Goal: Task Accomplishment & Management: Use online tool/utility

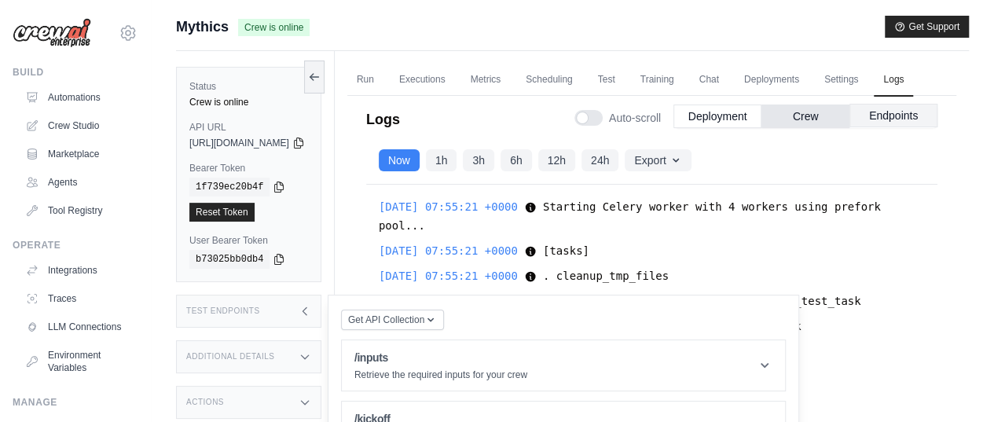
click at [886, 127] on button "Endpoints" at bounding box center [894, 116] width 88 height 24
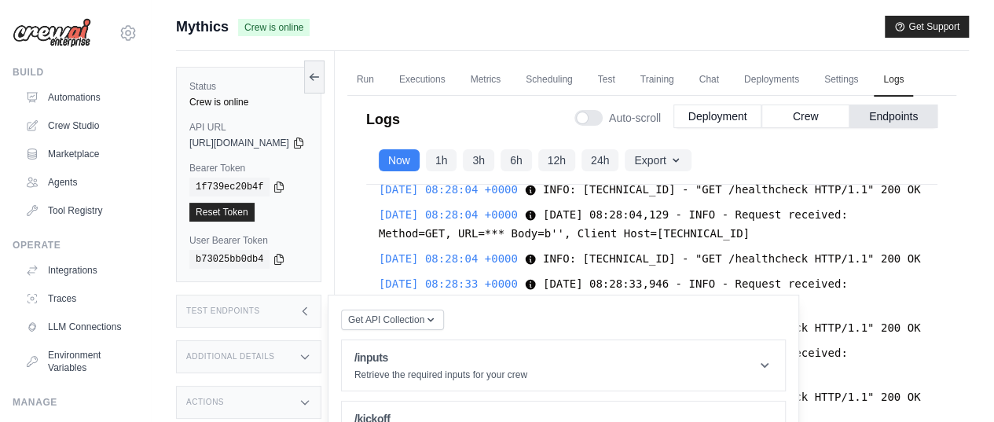
click at [311, 314] on icon at bounding box center [305, 311] width 13 height 13
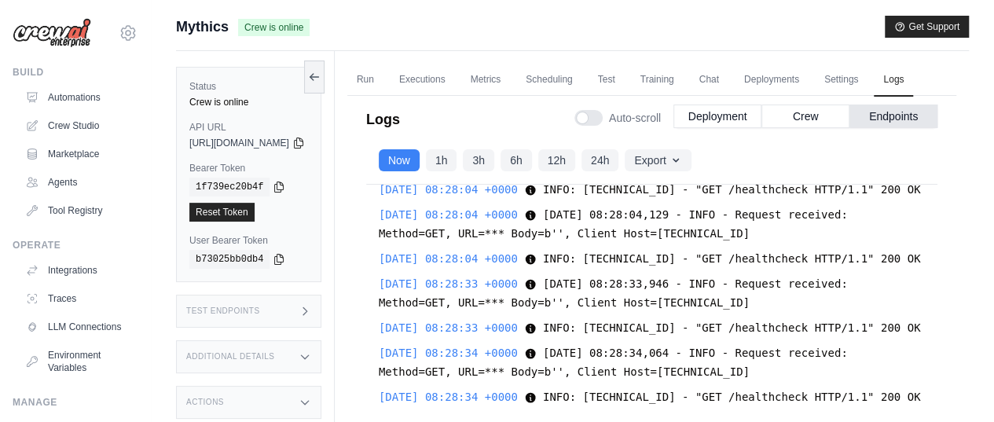
scroll to position [33487, 0]
click at [808, 127] on button "Crew" at bounding box center [806, 116] width 88 height 24
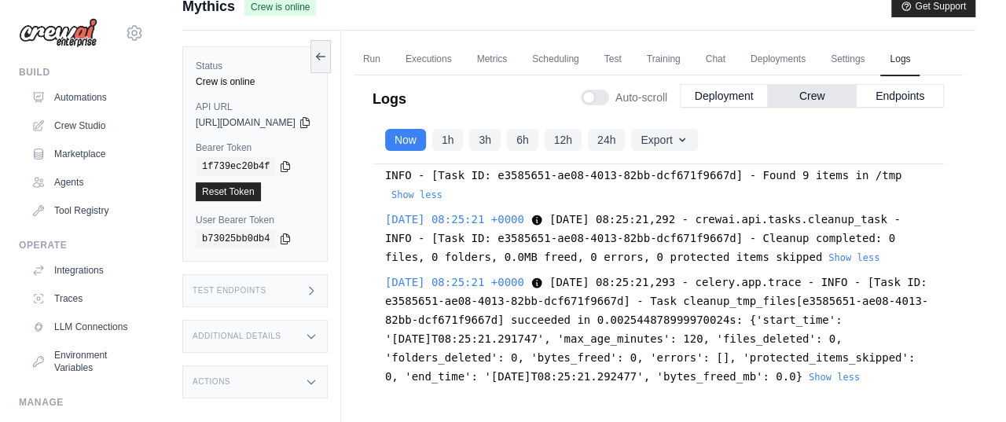
scroll to position [0, 0]
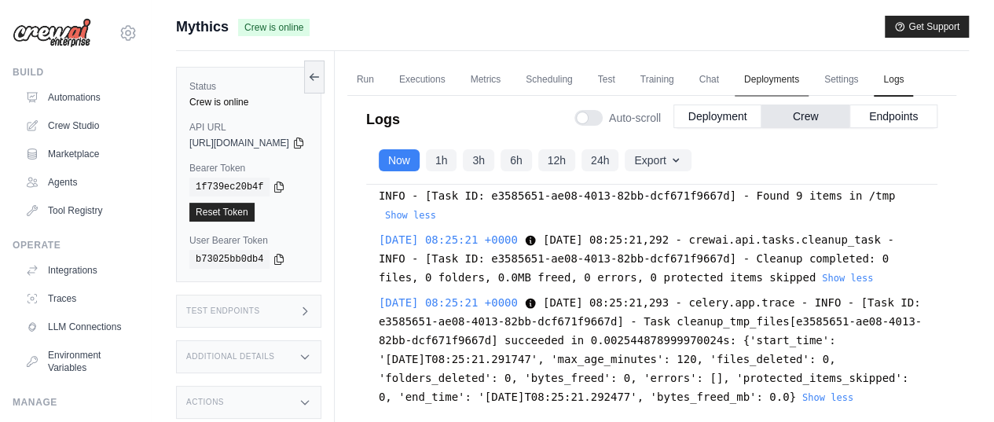
click at [808, 85] on link "Deployments" at bounding box center [772, 80] width 74 height 33
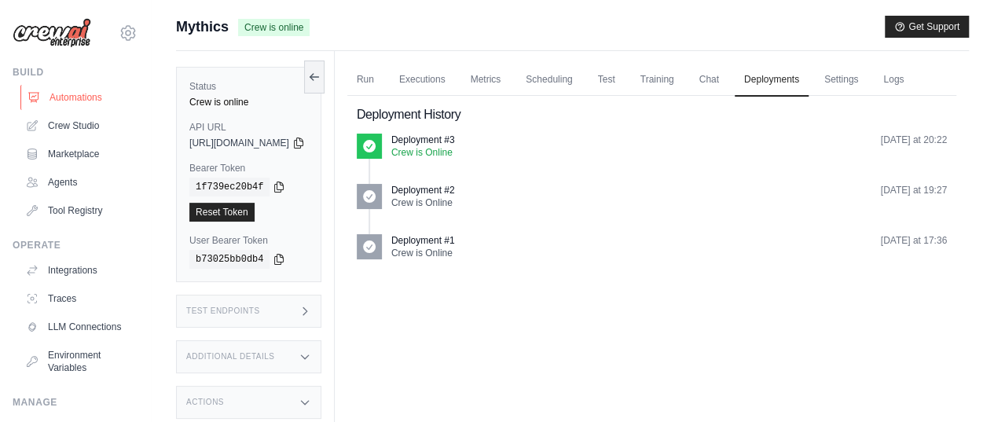
click at [57, 98] on link "Automations" at bounding box center [79, 97] width 119 height 25
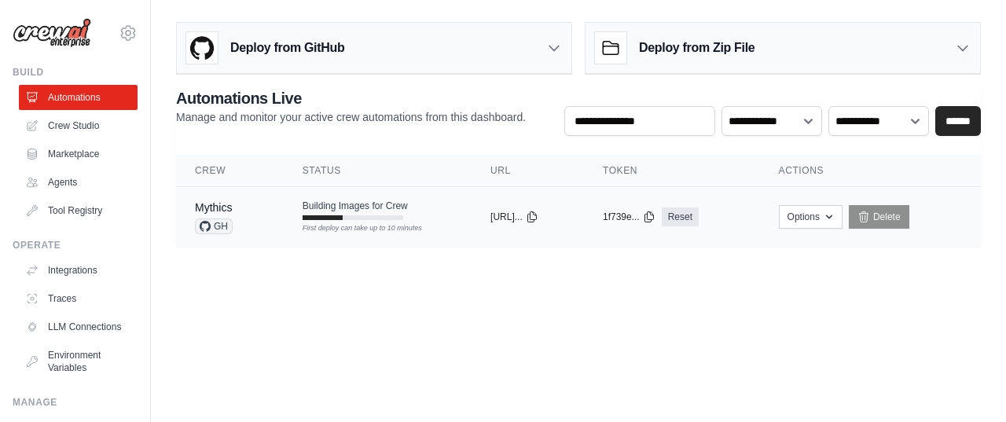
click at [412, 207] on td "Building Images for Crew First deploy can take up to 10 minutes" at bounding box center [378, 210] width 188 height 46
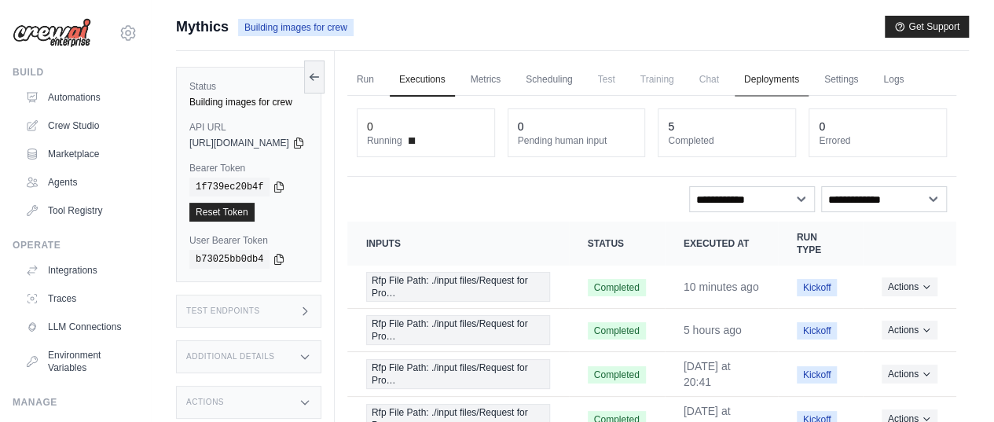
click at [800, 79] on link "Deployments" at bounding box center [772, 80] width 74 height 33
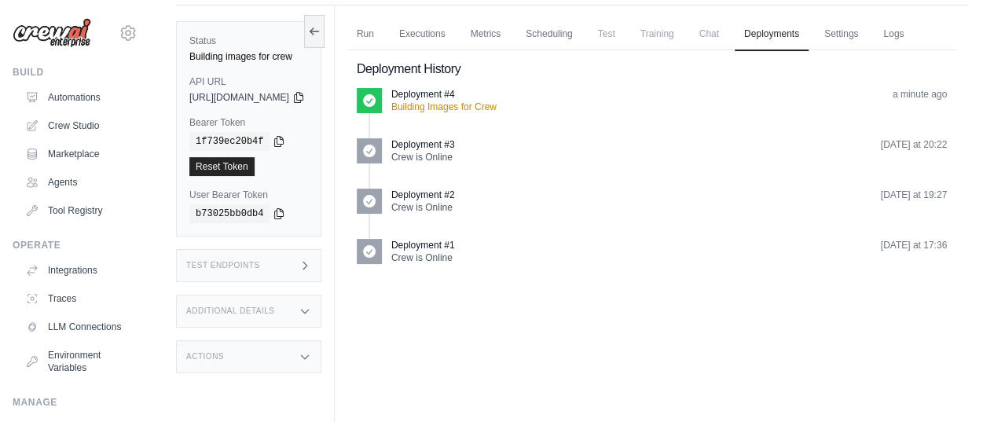
scroll to position [66, 0]
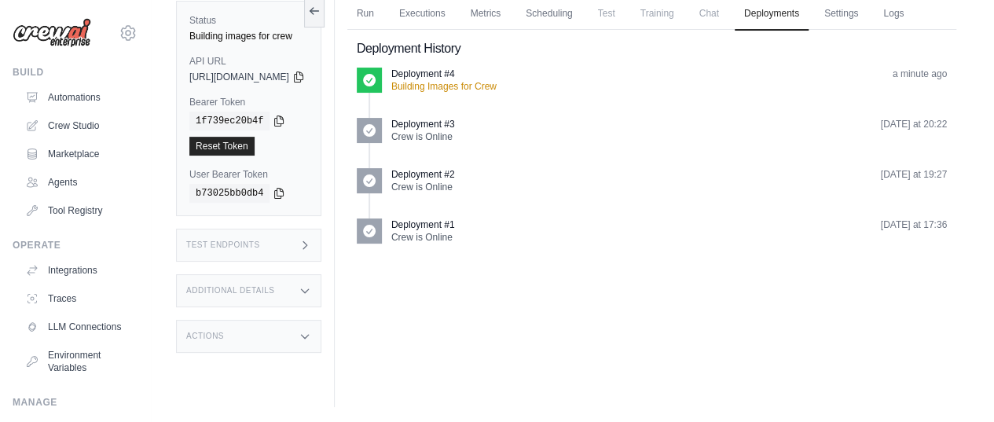
click at [575, 355] on div "Run Executions Metrics Scheduling Test Training Chat Deployments Settings Logs …" at bounding box center [652, 196] width 634 height 422
click at [658, 332] on div "Run Executions Metrics Scheduling Test Training Chat Deployments Settings Logs …" at bounding box center [652, 196] width 634 height 422
click at [533, 325] on div "Run Executions Metrics Scheduling Test Training Chat Deployments Settings Logs …" at bounding box center [652, 196] width 634 height 422
click at [481, 351] on div "Run Executions Metrics Scheduling Test Training Chat Deployments Settings Logs …" at bounding box center [652, 196] width 634 height 422
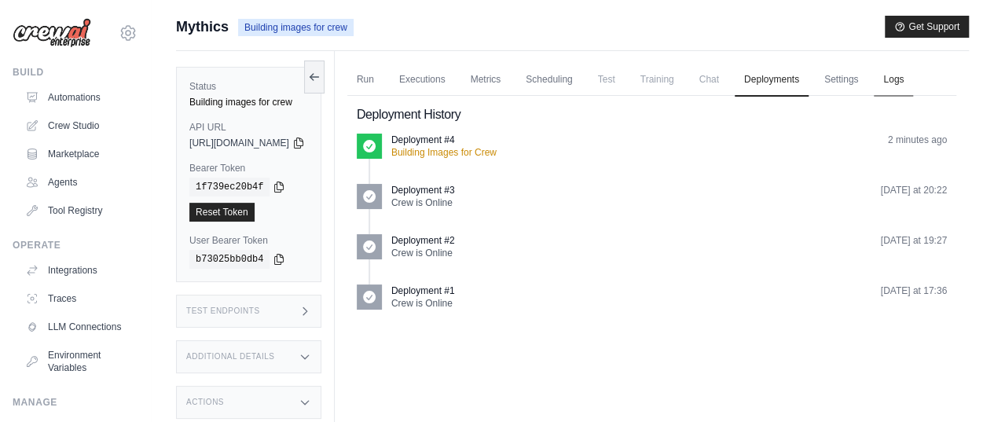
click at [874, 97] on link "Logs" at bounding box center [893, 80] width 39 height 33
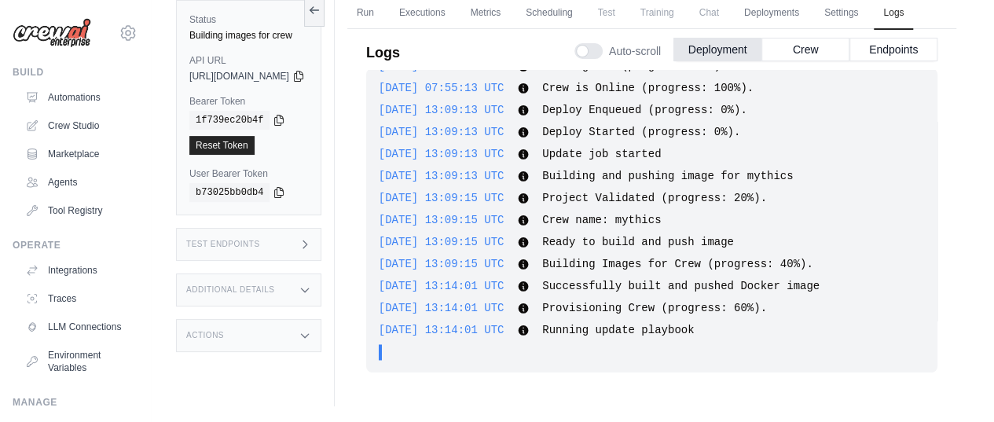
scroll to position [1161, 0]
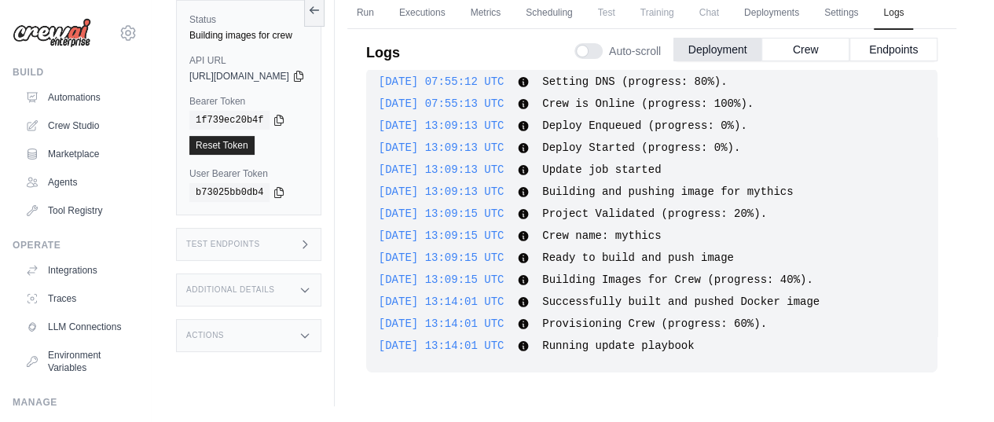
click at [164, 112] on div "Submit a support request Describe your issue or question * Please be specific a…" at bounding box center [573, 178] width 844 height 458
click at [800, 61] on button "Crew" at bounding box center [806, 49] width 88 height 24
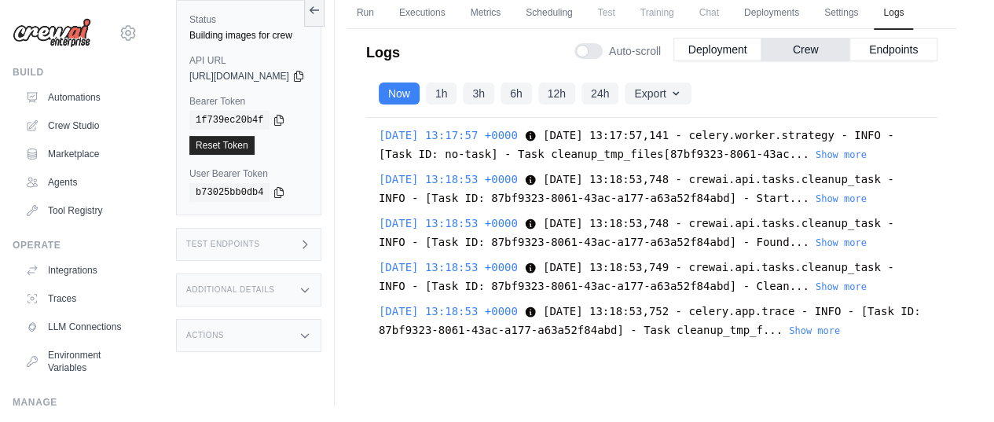
scroll to position [349, 0]
click at [715, 61] on button "Deployment" at bounding box center [718, 49] width 88 height 24
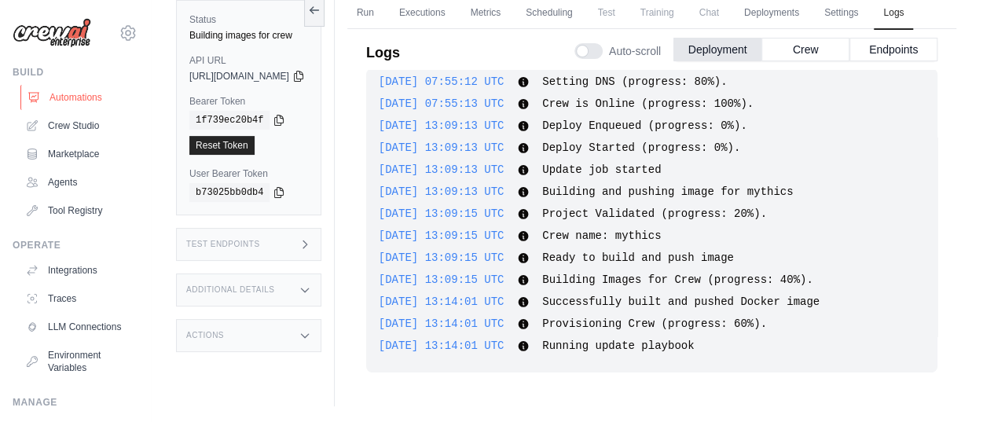
click at [58, 94] on link "Automations" at bounding box center [79, 97] width 119 height 25
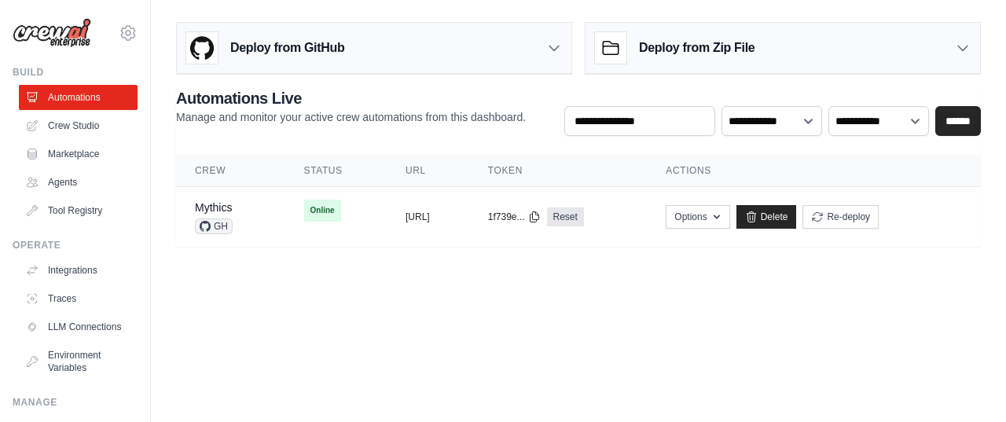
click at [159, 240] on div "**********" at bounding box center [578, 131] width 855 height 231
click at [387, 213] on td "copied https://mythics-3bd0e5ec-4f66-4d87-" at bounding box center [428, 217] width 83 height 61
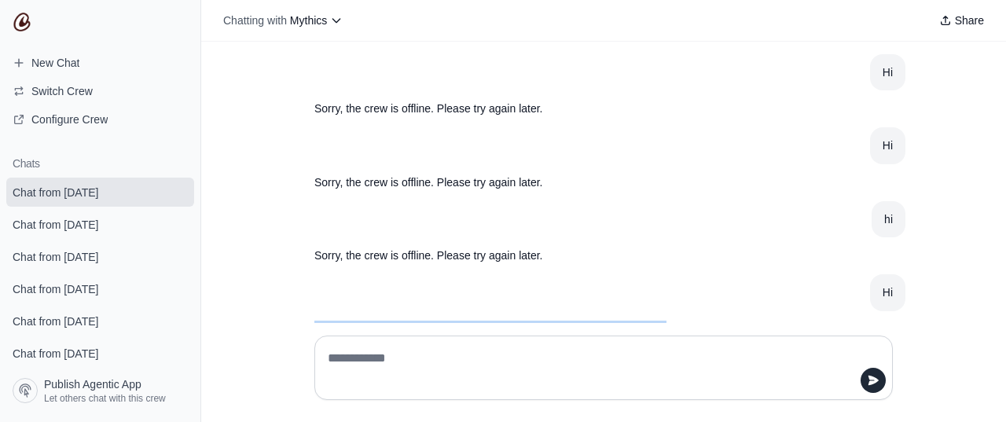
scroll to position [116, 0]
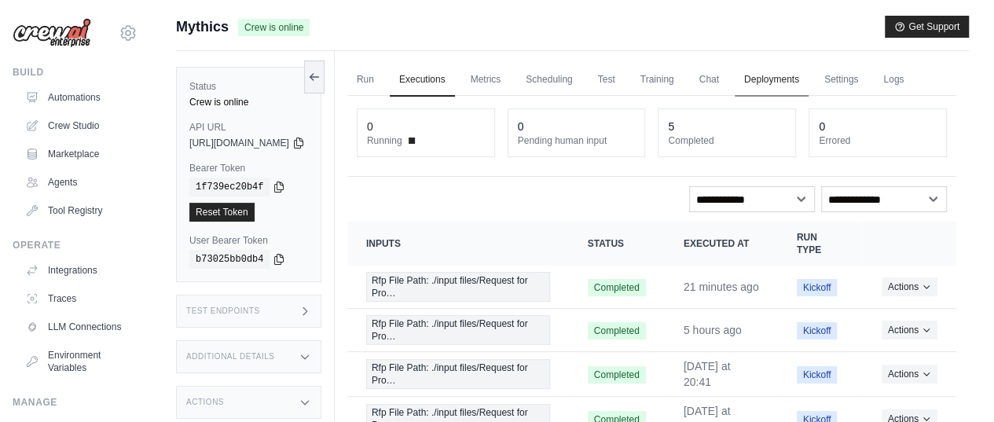
click at [802, 75] on link "Deployments" at bounding box center [772, 80] width 74 height 33
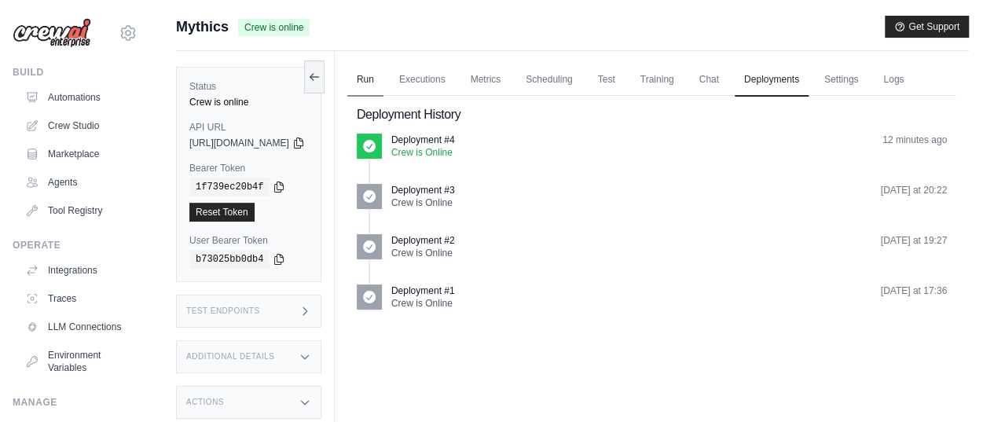
click at [384, 81] on link "Run" at bounding box center [365, 80] width 36 height 33
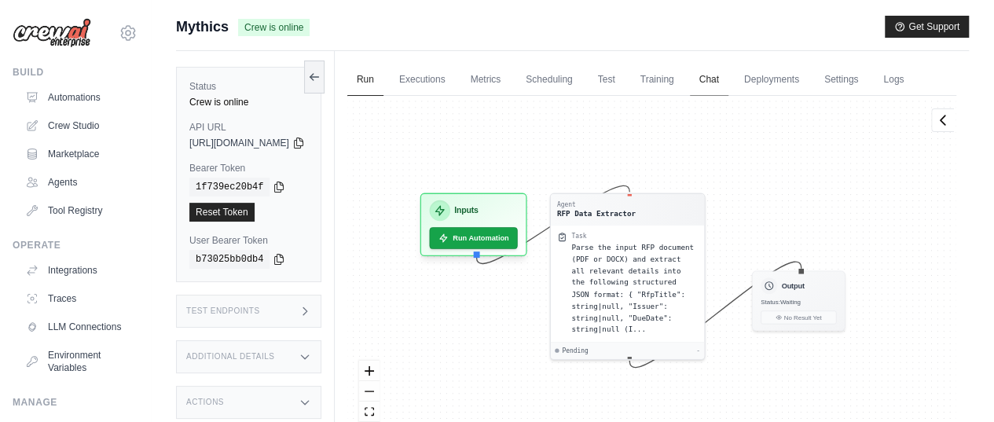
click at [729, 78] on link "Chat" at bounding box center [709, 80] width 39 height 33
click at [874, 97] on link "Logs" at bounding box center [893, 80] width 39 height 33
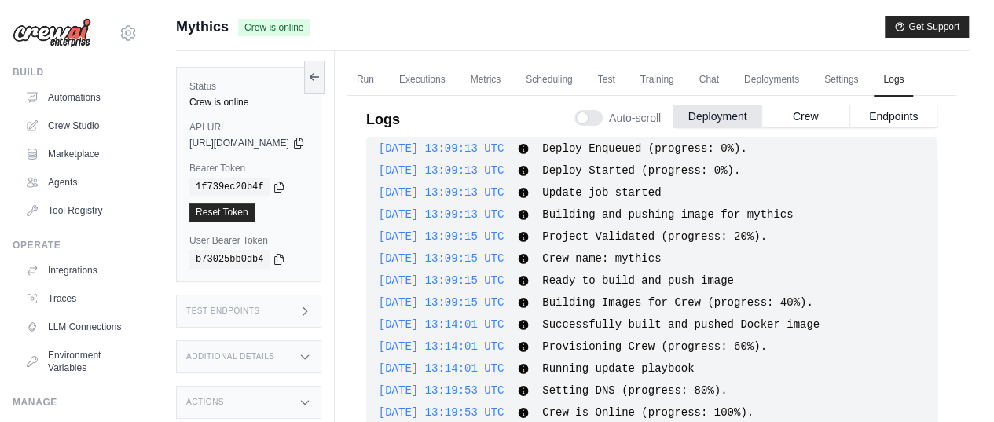
scroll to position [74, 0]
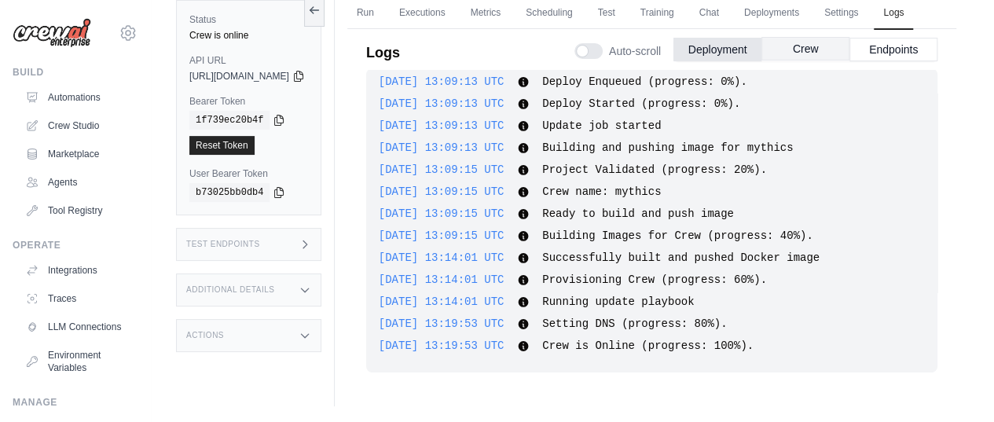
click at [803, 61] on button "Crew" at bounding box center [806, 49] width 88 height 24
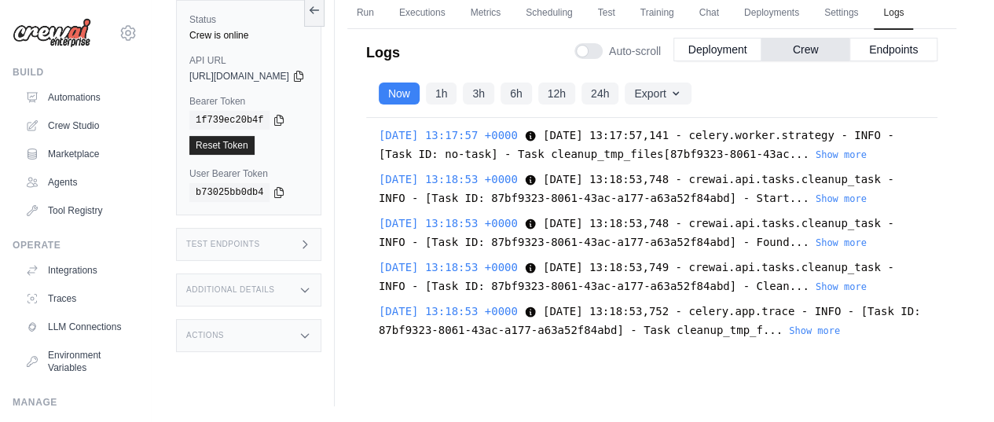
scroll to position [349, 0]
click at [874, 61] on button "Endpoints" at bounding box center [894, 49] width 88 height 24
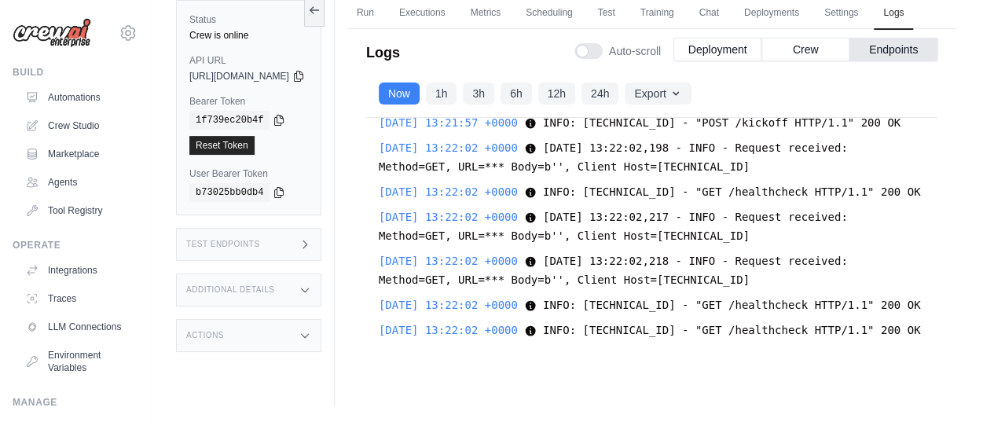
scroll to position [10449, 0]
click at [796, 61] on button "Crew" at bounding box center [806, 49] width 88 height 24
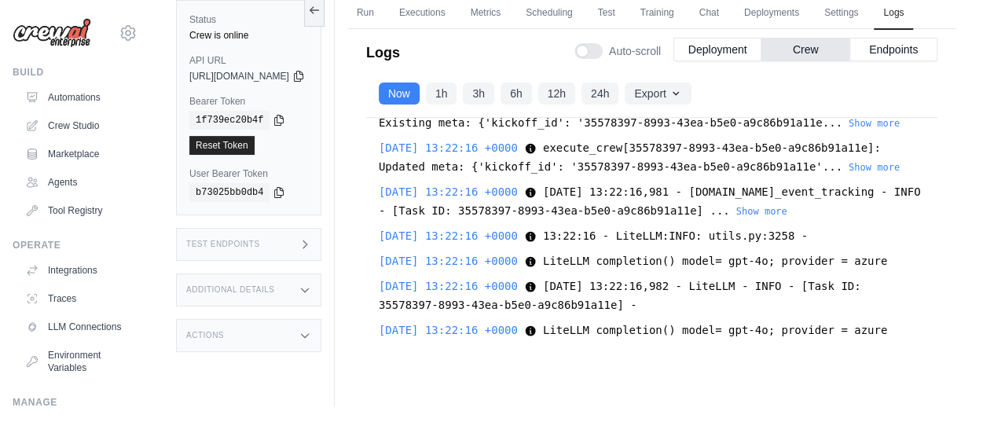
scroll to position [5786, 0]
click at [867, 41] on button "Show more" at bounding box center [841, 34] width 51 height 13
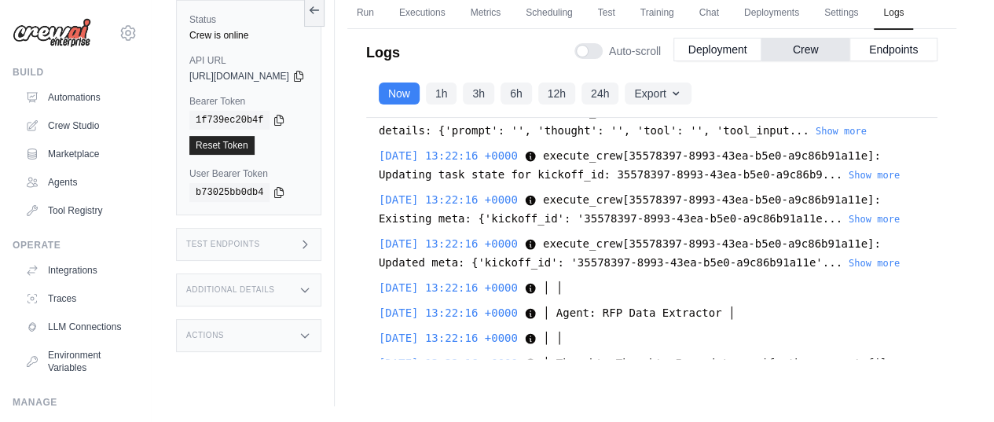
scroll to position [3160, 0]
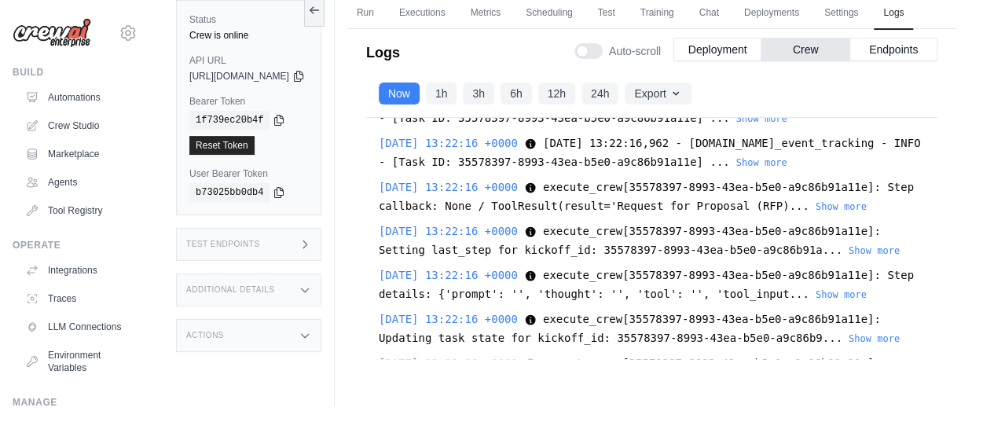
scroll to position [2997, 0]
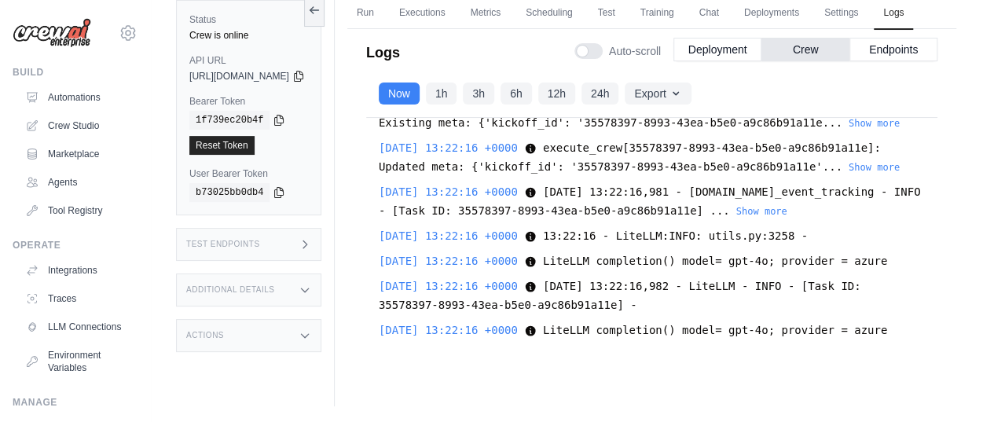
scroll to position [11248, 0]
click at [866, 170] on button "Show more" at bounding box center [874, 166] width 51 height 13
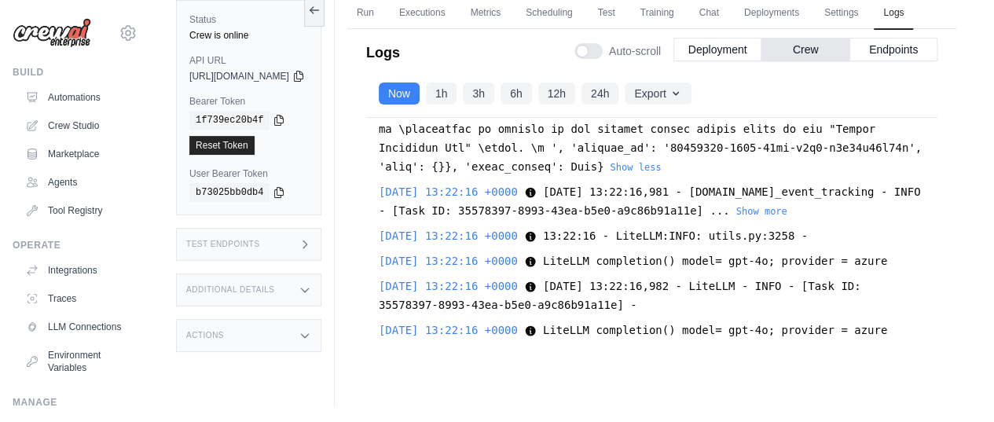
scroll to position [16456, 0]
click at [884, 61] on button "Endpoints" at bounding box center [894, 49] width 88 height 24
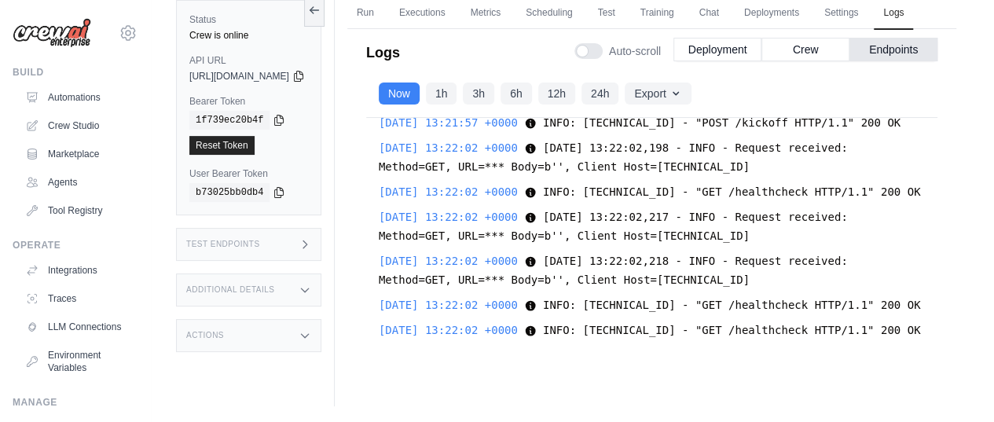
scroll to position [10449, 0]
click at [708, 61] on button "Deployment" at bounding box center [718, 49] width 88 height 24
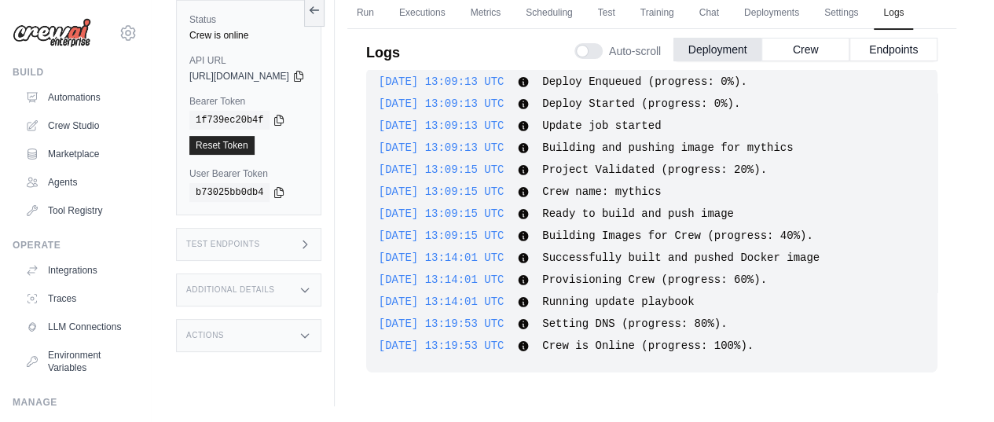
click at [805, 61] on button "Crew" at bounding box center [806, 50] width 88 height 24
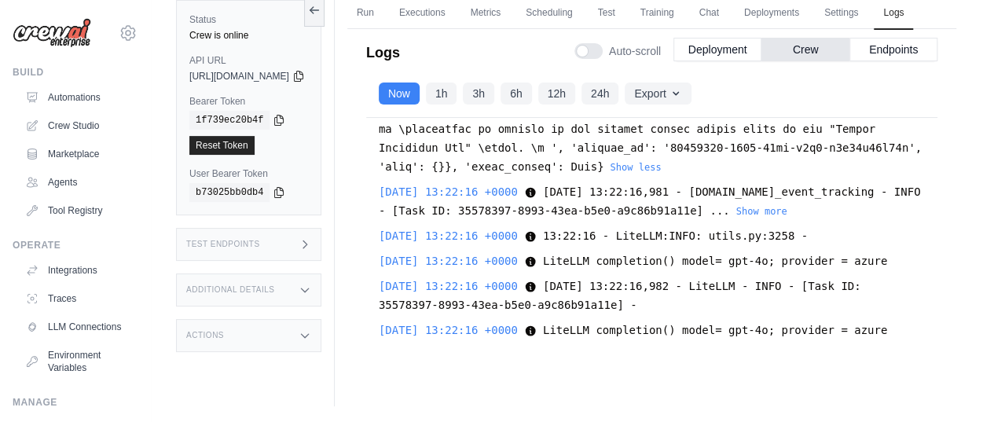
scroll to position [16456, 0]
click at [797, 61] on button "Crew" at bounding box center [806, 49] width 88 height 24
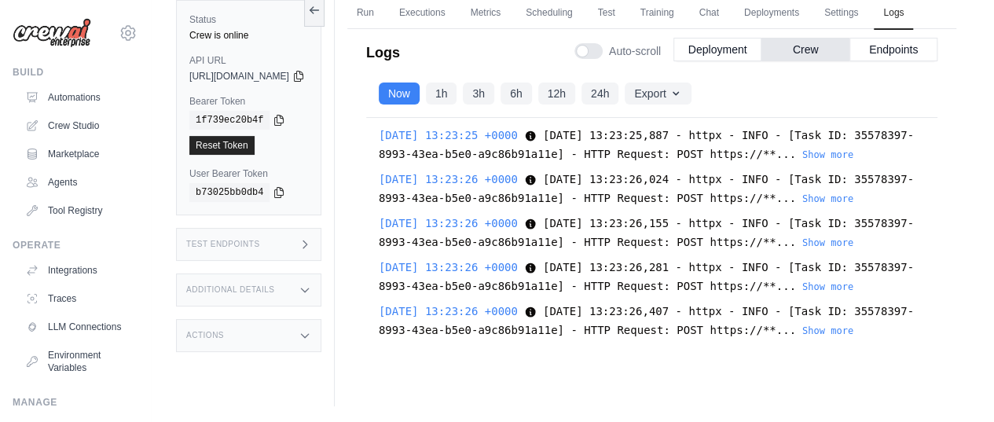
scroll to position [50735, 0]
click at [874, 336] on span "2025-09-01 13:23:26,407 - httpx - INFO - [Task ID: 35578397-8993-43ea-b5e0-a9c8…" at bounding box center [646, 320] width 535 height 31
click at [854, 336] on button "Show more" at bounding box center [828, 330] width 51 height 13
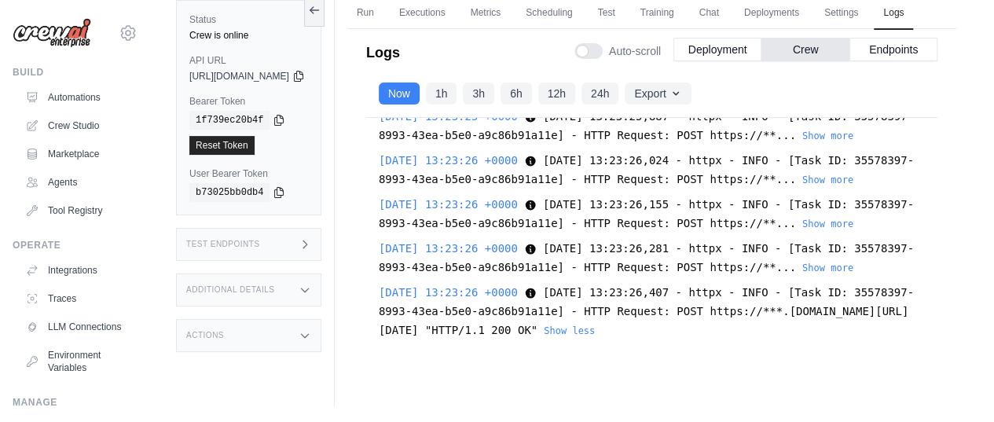
scroll to position [51046, 0]
click at [708, 61] on button "Deployment" at bounding box center [718, 49] width 88 height 24
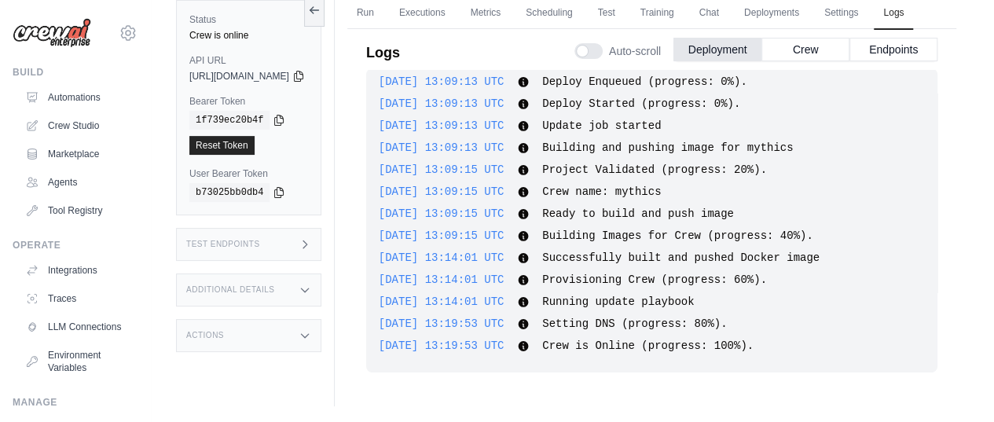
drag, startPoint x: 882, startPoint y: 74, endPoint x: 860, endPoint y: 101, distance: 35.2
click at [882, 61] on button "Endpoints" at bounding box center [894, 50] width 88 height 24
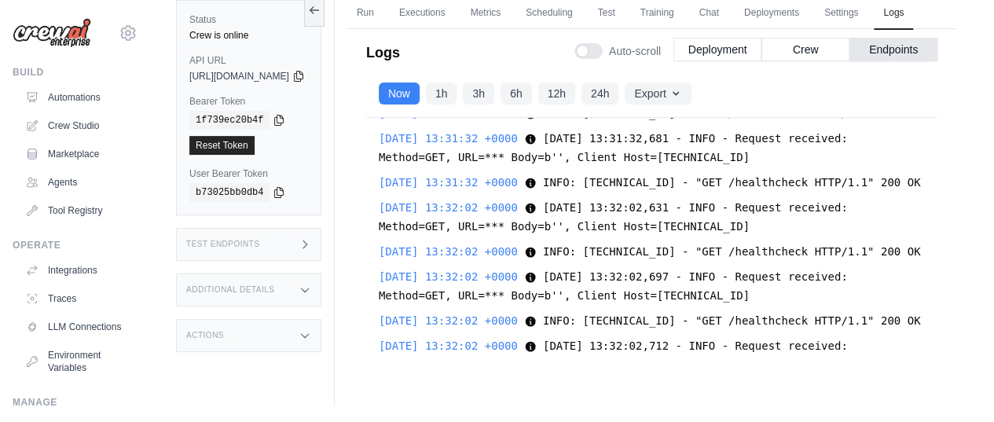
scroll to position [29663, 0]
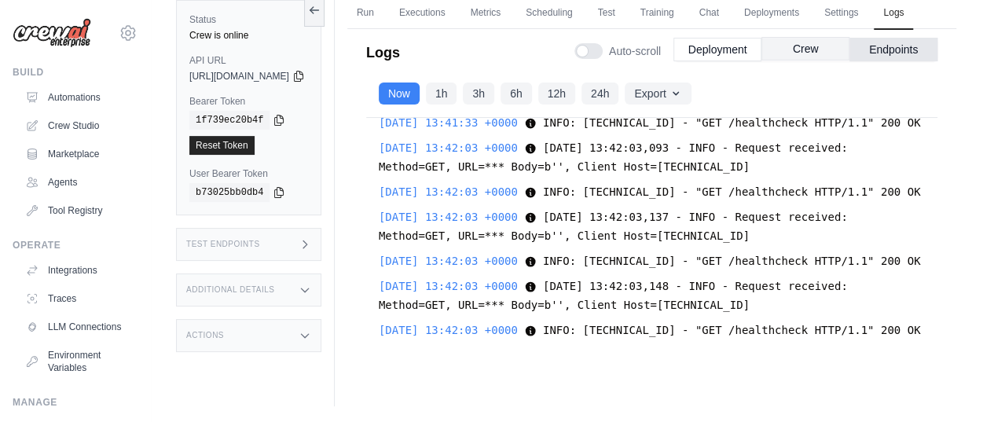
click at [795, 61] on button "Crew" at bounding box center [806, 49] width 88 height 24
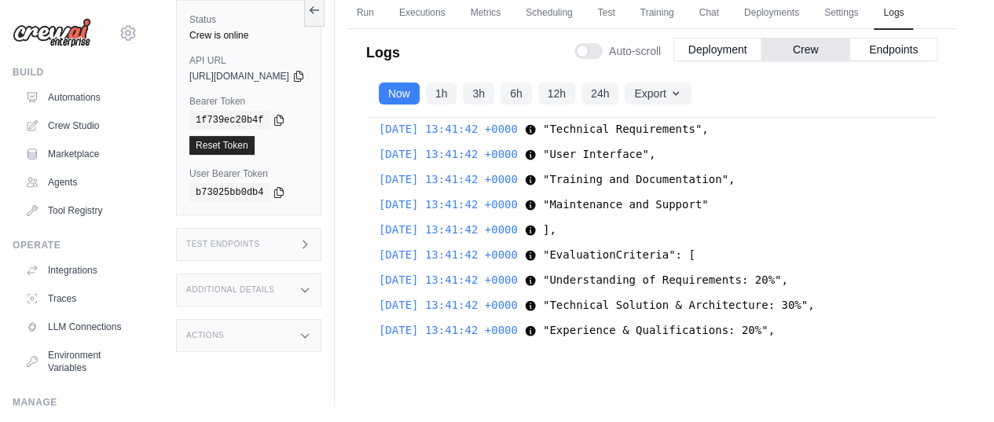
scroll to position [70102, 0]
click at [458, 104] on button "1h" at bounding box center [441, 93] width 31 height 22
click at [682, 99] on icon "button" at bounding box center [676, 92] width 13 height 13
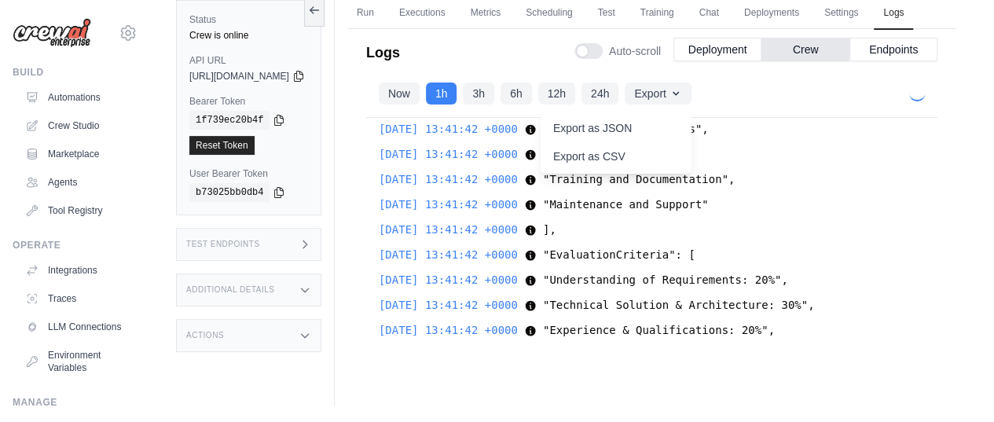
click at [766, 115] on div "Now 1h 3h 6h 12h 24h Export Export as JSON Export as CSV" at bounding box center [652, 94] width 572 height 48
click at [691, 104] on button "Export" at bounding box center [658, 93] width 66 height 22
click at [420, 105] on button "Now" at bounding box center [399, 94] width 41 height 22
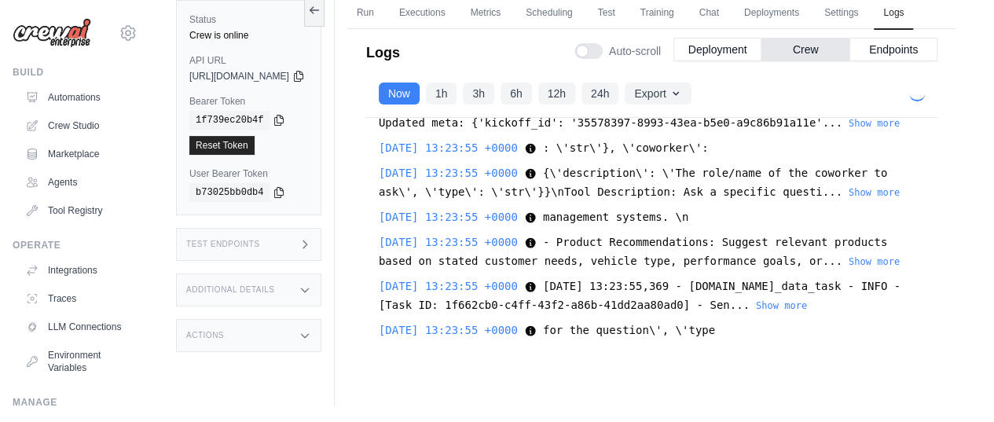
scroll to position [25386, 0]
click at [858, 198] on button "Show more" at bounding box center [874, 192] width 51 height 13
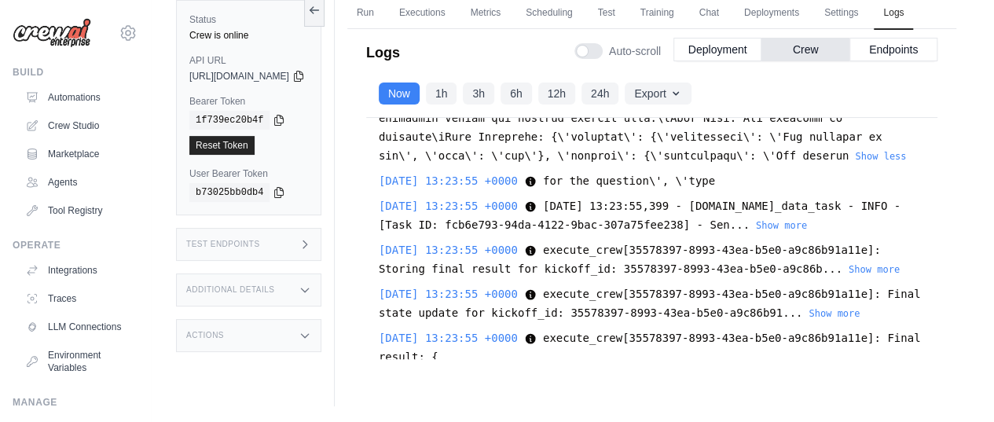
scroll to position [104768, 0]
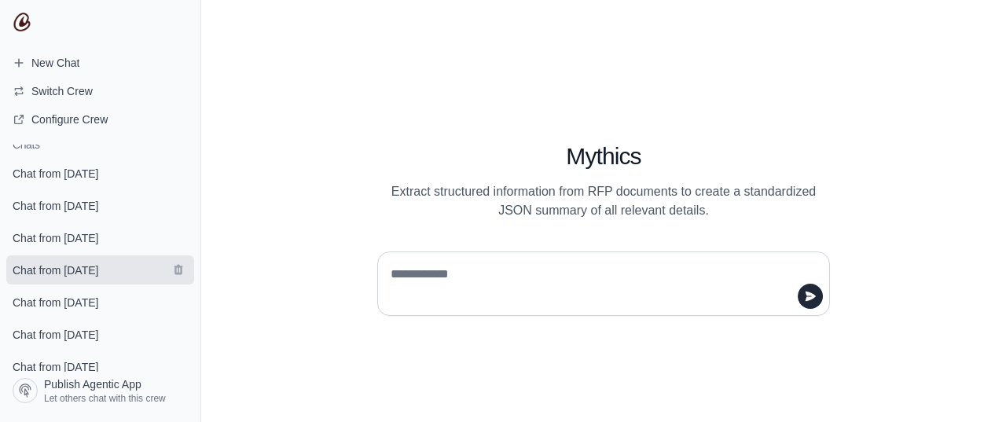
scroll to position [30, 0]
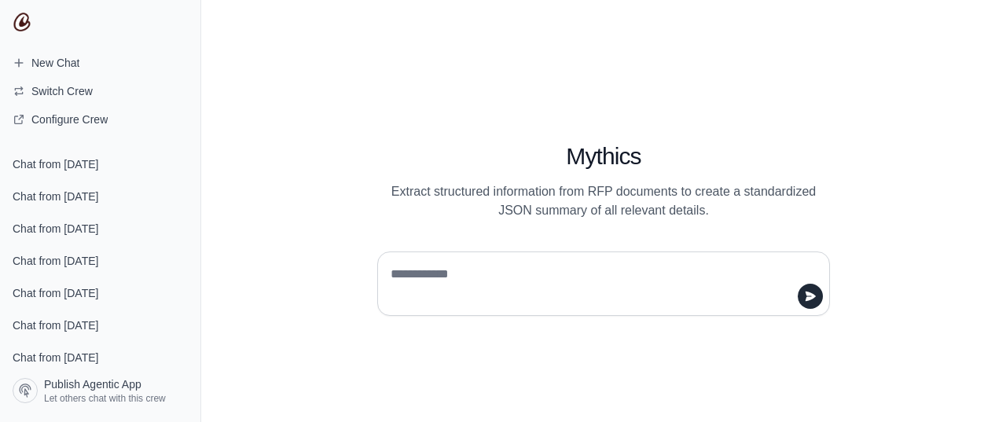
click at [453, 281] on textarea at bounding box center [599, 284] width 423 height 44
type textarea "**"
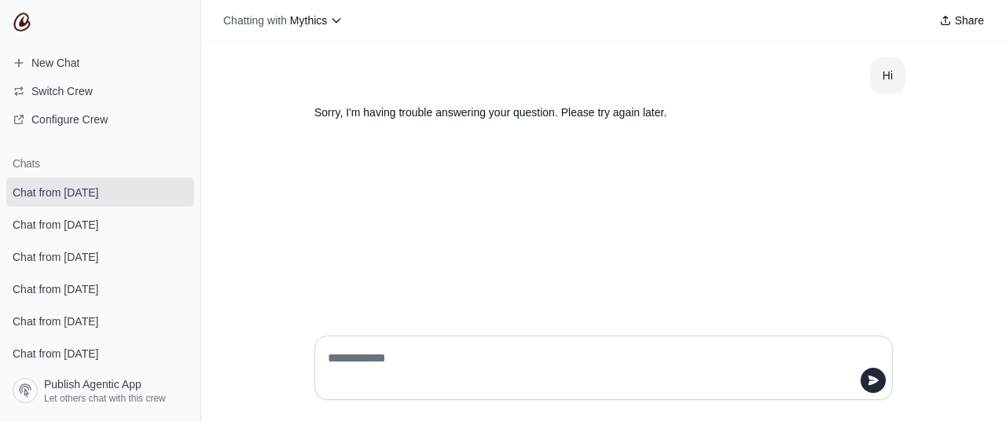
click at [451, 353] on textarea at bounding box center [599, 368] width 549 height 44
type textarea "**"
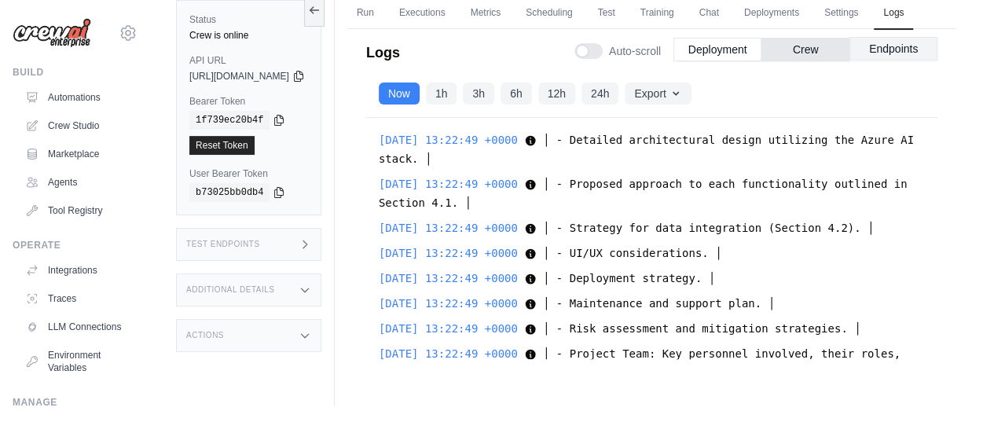
scroll to position [133925, 0]
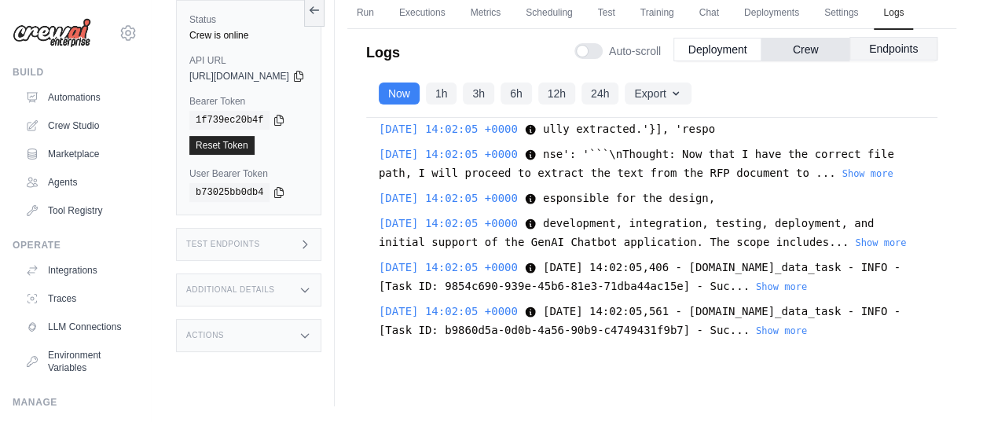
click at [869, 61] on button "Endpoints" at bounding box center [894, 49] width 88 height 24
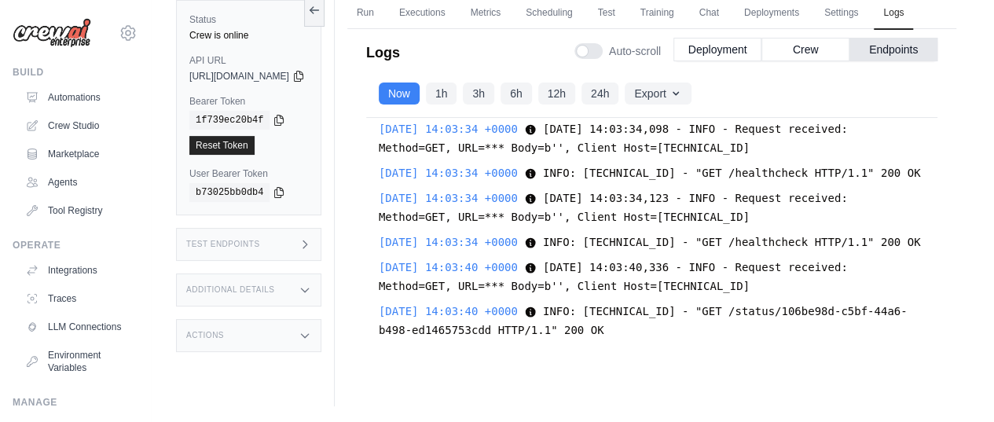
scroll to position [42228, 0]
click at [777, 61] on button "Crew" at bounding box center [806, 50] width 88 height 24
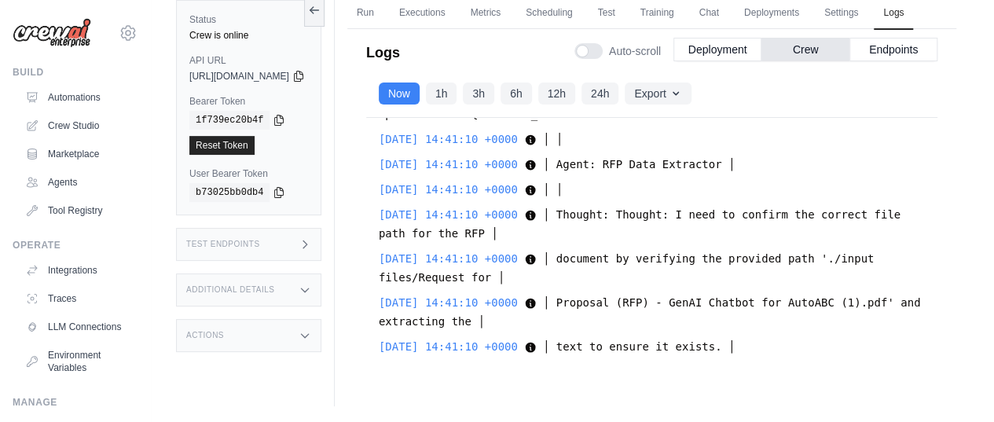
scroll to position [125441, 0]
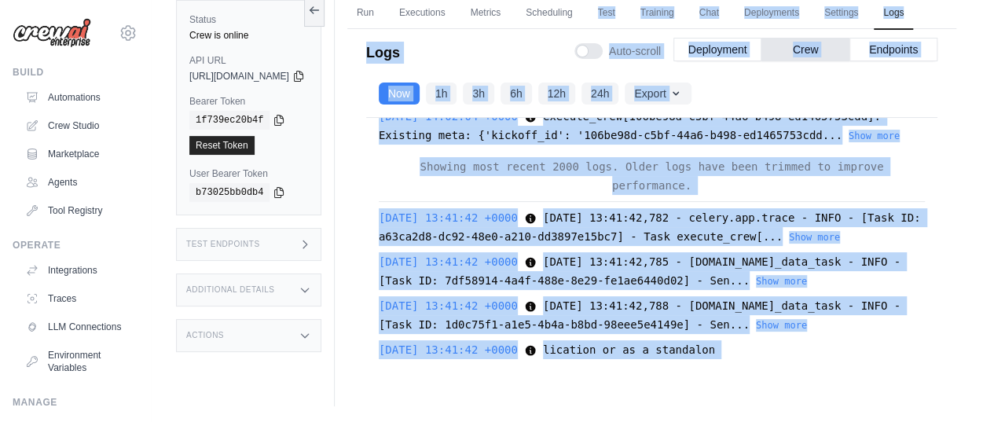
drag, startPoint x: 642, startPoint y: 220, endPoint x: 563, endPoint y: 32, distance: 204.0
click at [563, 32] on div "Run Executions Metrics Scheduling Test Training Chat Deployments Settings Logs …" at bounding box center [652, 195] width 634 height 422
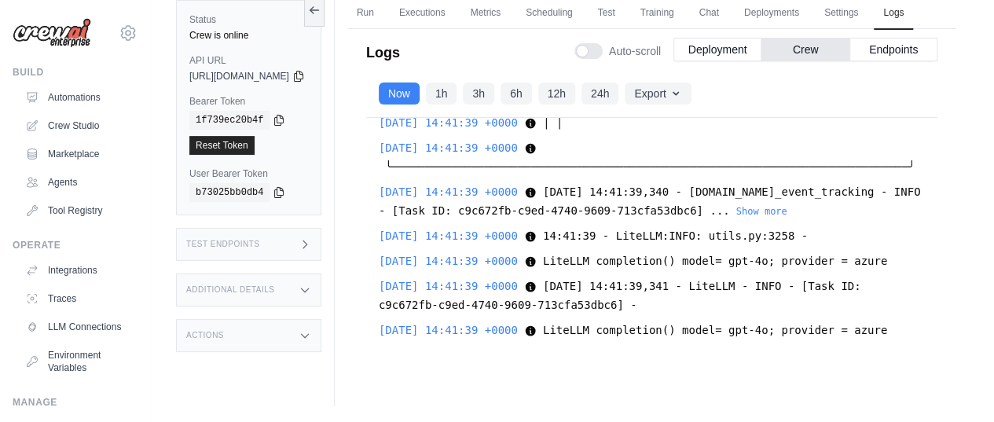
scroll to position [134717, 0]
click at [325, 18] on button at bounding box center [314, 9] width 20 height 33
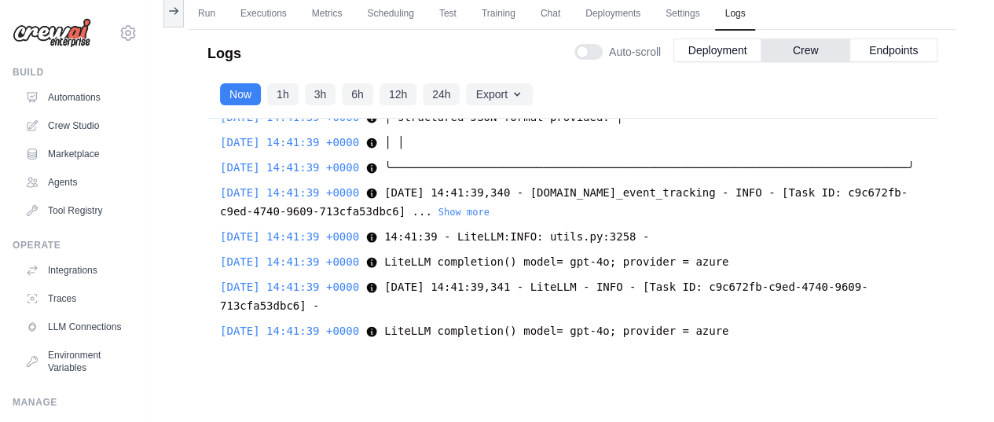
scroll to position [106812, 0]
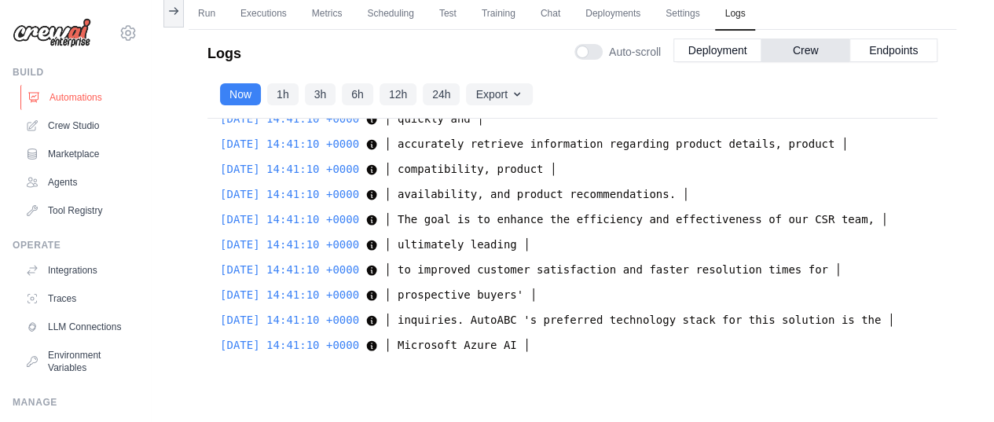
click at [56, 90] on link "Automations" at bounding box center [79, 97] width 119 height 25
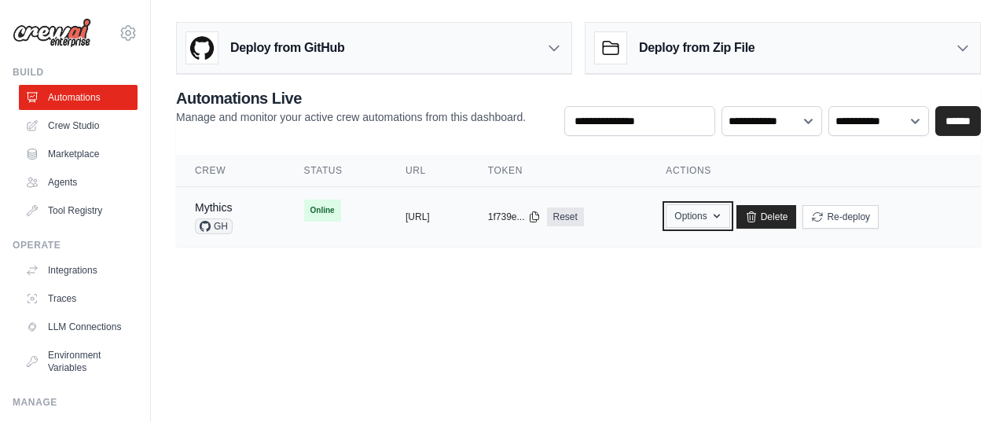
click at [723, 215] on icon "button" at bounding box center [717, 216] width 13 height 13
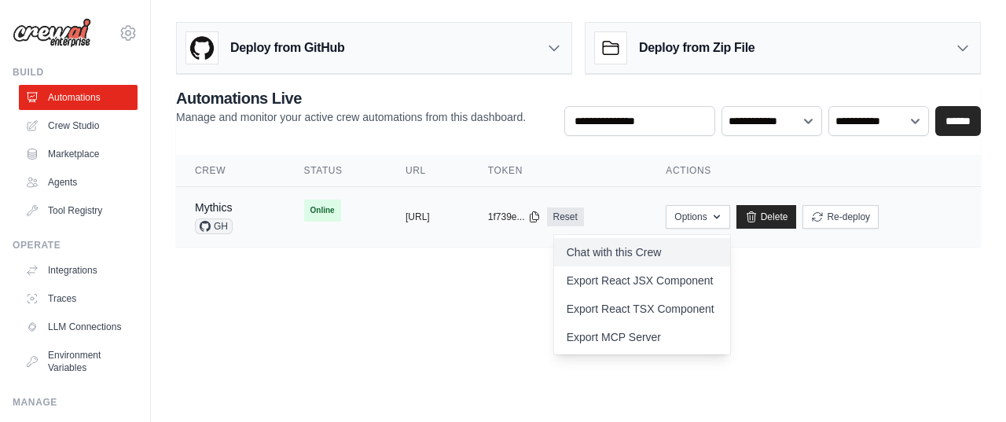
click at [667, 252] on link "Chat with this Crew" at bounding box center [642, 252] width 176 height 28
click at [416, 322] on body "gsaku0091@gmail.com Settings Build Automations Crew Studio" at bounding box center [503, 211] width 1006 height 422
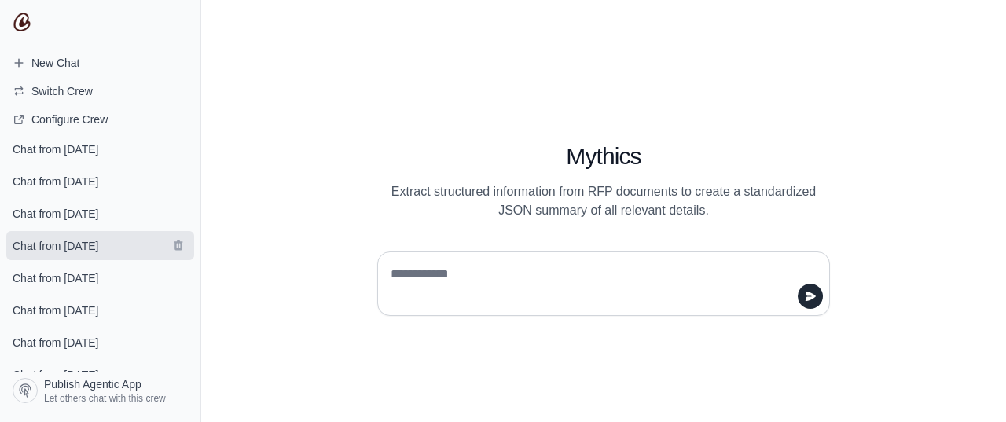
scroll to position [62, 0]
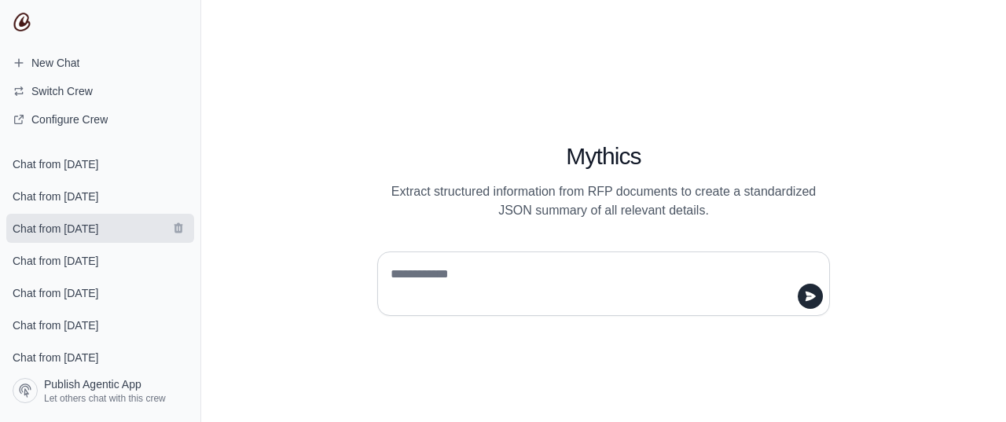
click at [90, 230] on span "Chat from [DATE]" at bounding box center [56, 229] width 86 height 16
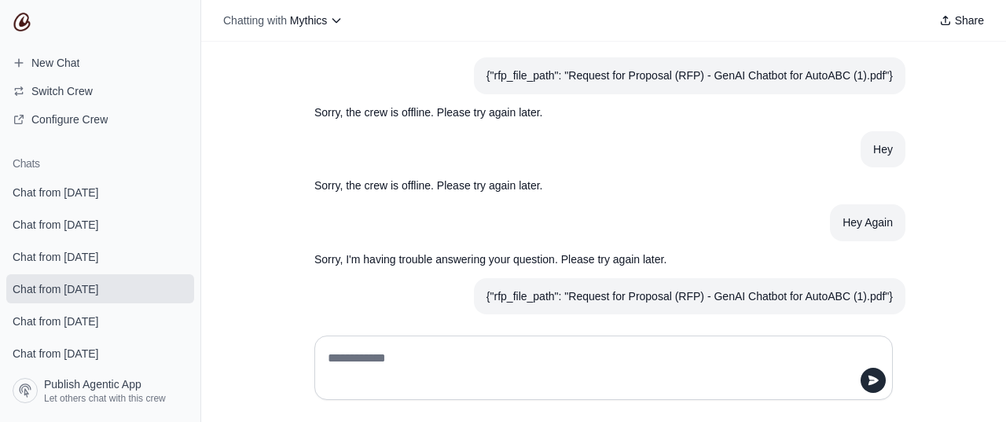
scroll to position [42, 0]
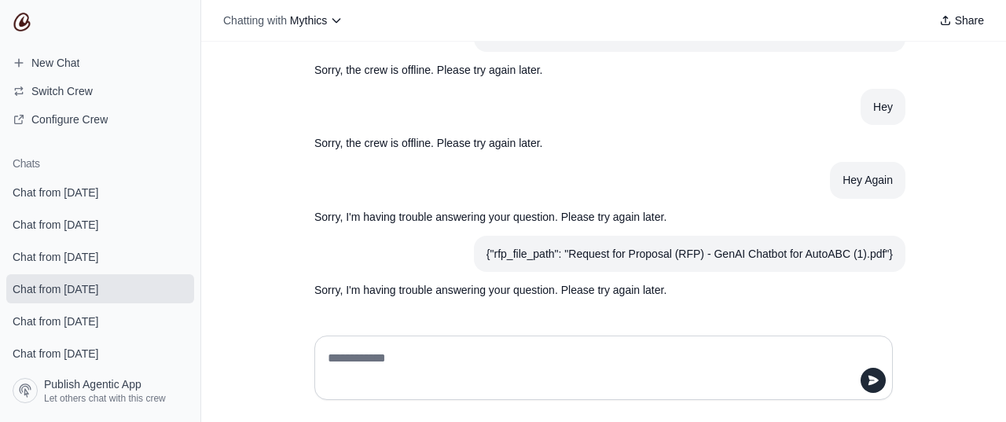
drag, startPoint x: 71, startPoint y: 285, endPoint x: 257, endPoint y: 314, distance: 188.6
click at [257, 314] on div "{"rfp_file_path": "Request for Proposal (RFP) - GenAI Chatbot for AutoABC (1).p…" at bounding box center [603, 182] width 805 height 281
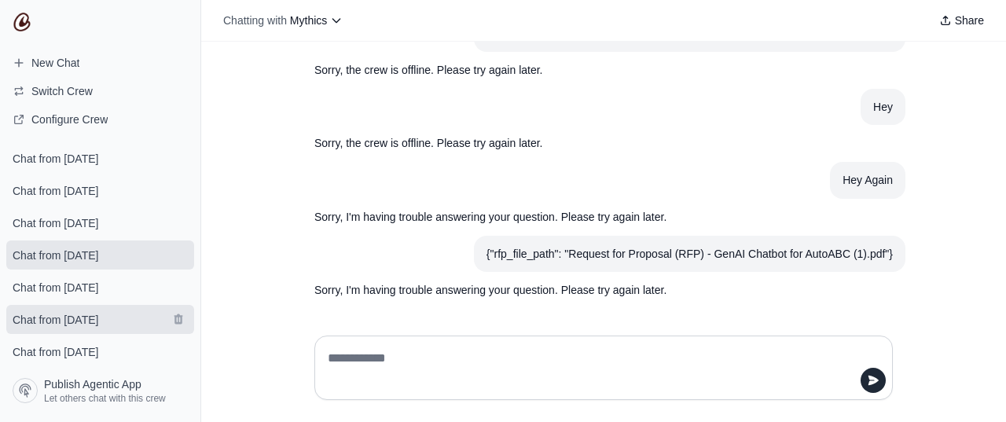
scroll to position [62, 0]
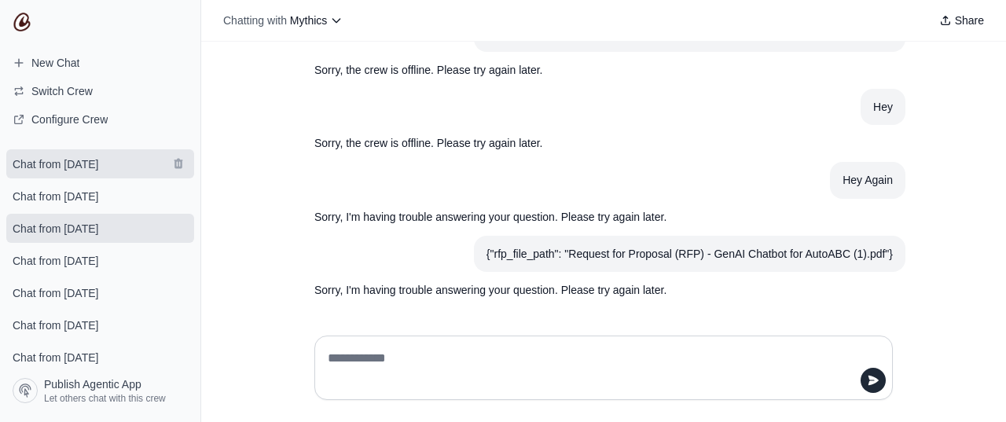
click at [61, 158] on span "Chat from [DATE]" at bounding box center [56, 164] width 86 height 16
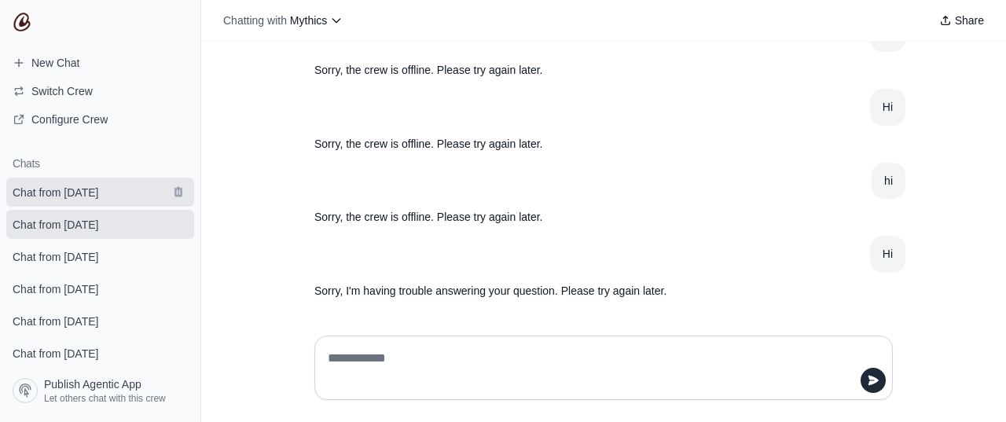
scroll to position [116, 0]
click at [52, 191] on span "Chat from [DATE]" at bounding box center [56, 193] width 86 height 16
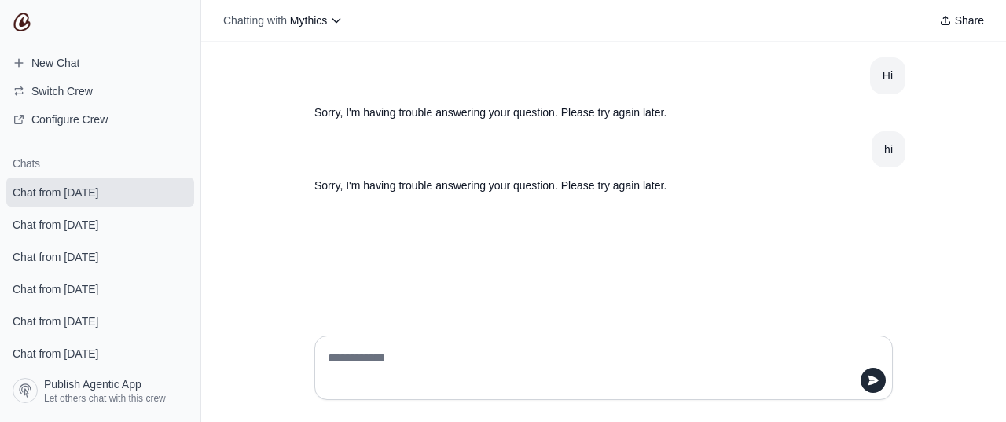
click at [372, 361] on textarea at bounding box center [599, 368] width 549 height 44
type textarea "**"
